Goal: Transaction & Acquisition: Purchase product/service

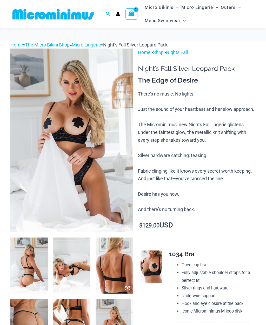
scroll to position [133, 0]
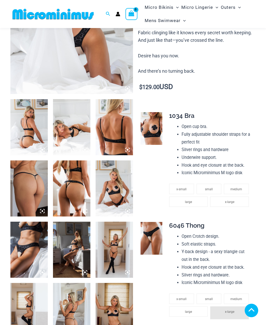
click at [37, 119] on img at bounding box center [28, 127] width 37 height 56
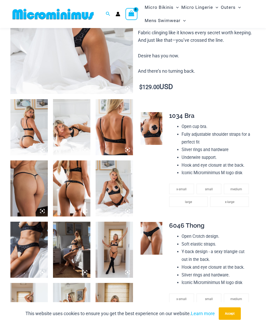
click at [35, 131] on img at bounding box center [28, 127] width 37 height 56
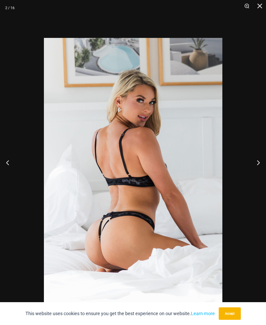
click at [254, 174] on button "Next" at bounding box center [256, 163] width 19 height 26
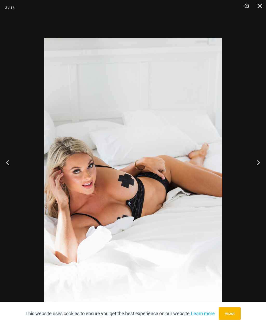
click at [259, 175] on button "Next" at bounding box center [256, 163] width 19 height 26
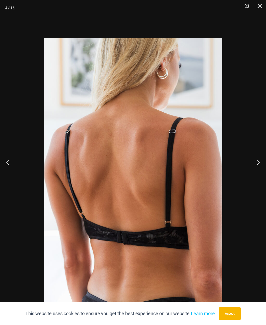
click at [257, 174] on button "Next" at bounding box center [256, 163] width 19 height 26
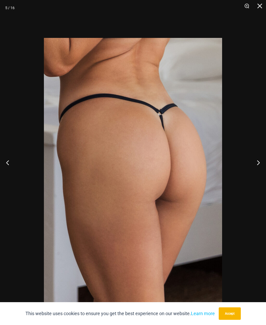
click at [259, 172] on button "Next" at bounding box center [256, 163] width 19 height 26
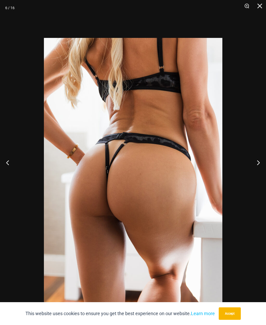
click at [258, 175] on button "Next" at bounding box center [256, 163] width 19 height 26
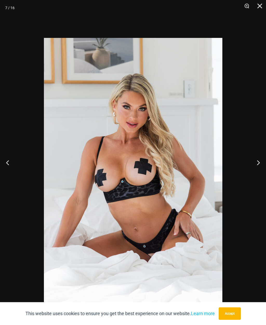
click at [258, 173] on button "Next" at bounding box center [256, 163] width 19 height 26
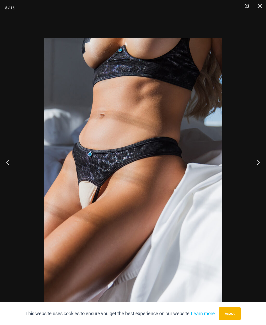
click at [258, 173] on button "Next" at bounding box center [256, 163] width 19 height 26
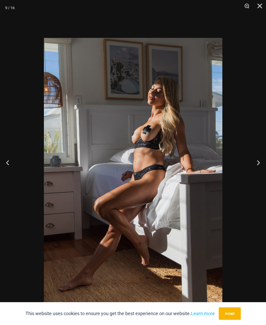
click at [259, 174] on button "Next" at bounding box center [256, 163] width 19 height 26
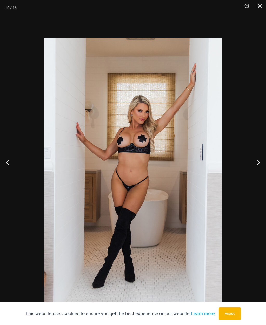
click at [258, 173] on button "Next" at bounding box center [256, 163] width 19 height 26
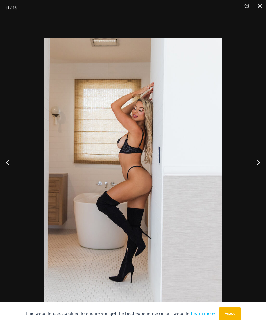
click at [259, 174] on button "Next" at bounding box center [256, 163] width 19 height 26
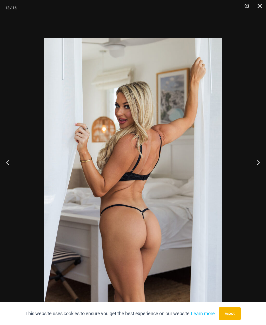
click at [263, 174] on button "Next" at bounding box center [256, 163] width 19 height 26
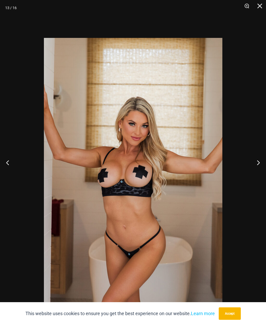
click at [260, 3] on button "Close" at bounding box center [257, 8] width 13 height 16
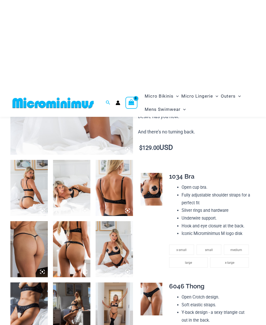
scroll to position [0, 0]
